Goal: Navigation & Orientation: Find specific page/section

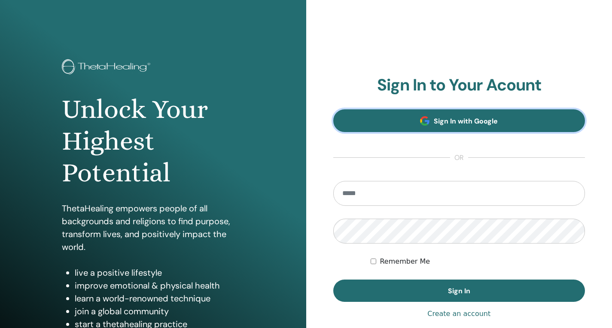
click at [458, 119] on span "Sign In with Google" at bounding box center [465, 121] width 64 height 9
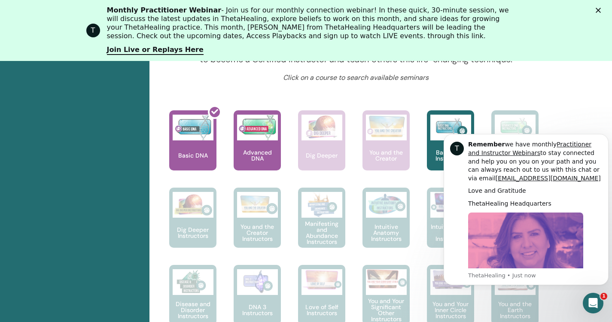
scroll to position [377, 3]
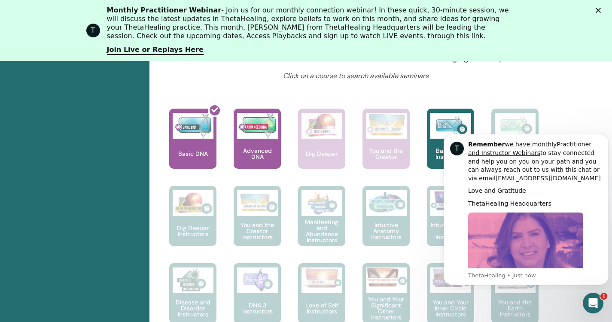
click at [576, 96] on div "Hello, [PERSON_NAME] Your journey starts here; welcome to ThetaLearning HQ. Lea…" at bounding box center [378, 326] width 459 height 1050
click at [600, 12] on icon "Close" at bounding box center [597, 10] width 5 height 5
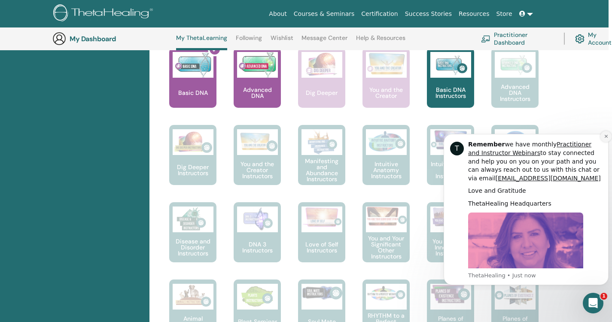
click at [606, 136] on icon "Dismiss notification" at bounding box center [605, 136] width 3 height 3
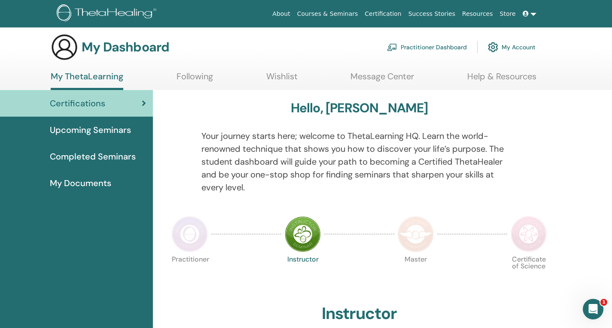
scroll to position [4, 0]
click at [97, 134] on span "Upcoming Seminars" at bounding box center [90, 130] width 81 height 13
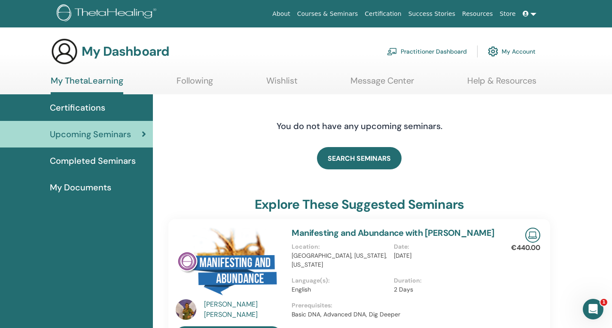
click at [103, 155] on span "Completed Seminars" at bounding box center [93, 161] width 86 height 13
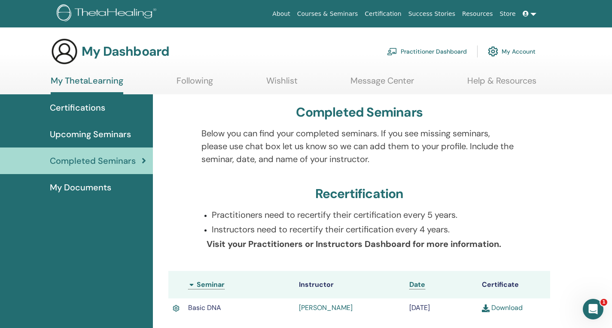
click at [101, 180] on link "My Documents" at bounding box center [76, 187] width 153 height 27
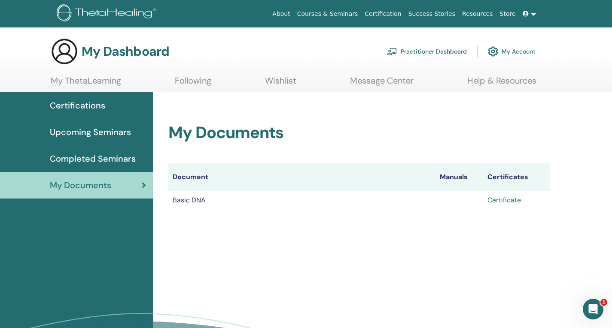
click at [341, 11] on link "Courses & Seminars" at bounding box center [328, 14] width 68 height 16
click at [66, 20] on img at bounding box center [108, 13] width 103 height 19
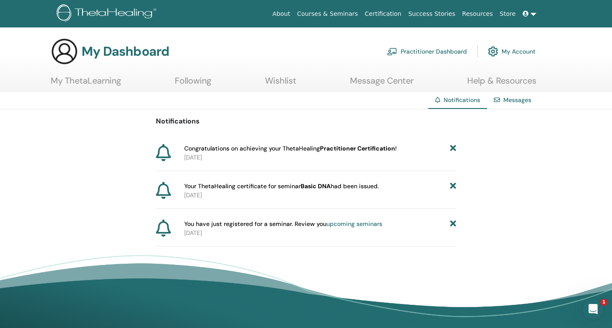
click at [187, 82] on link "Following" at bounding box center [193, 84] width 36 height 17
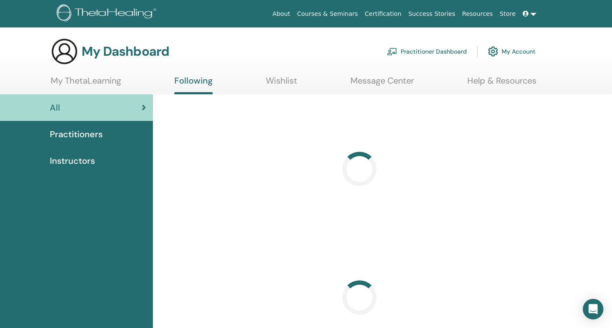
click at [106, 78] on link "My ThetaLearning" at bounding box center [86, 84] width 70 height 17
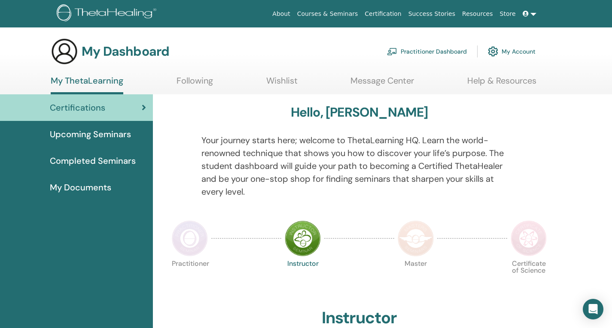
click at [195, 81] on link "Following" at bounding box center [194, 84] width 36 height 17
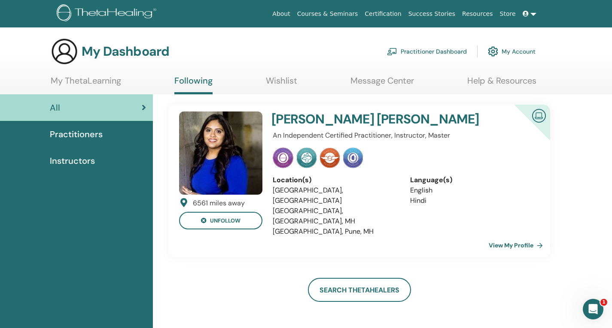
click at [499, 237] on link "View My Profile" at bounding box center [517, 245] width 58 height 17
